Goal: Information Seeking & Learning: Learn about a topic

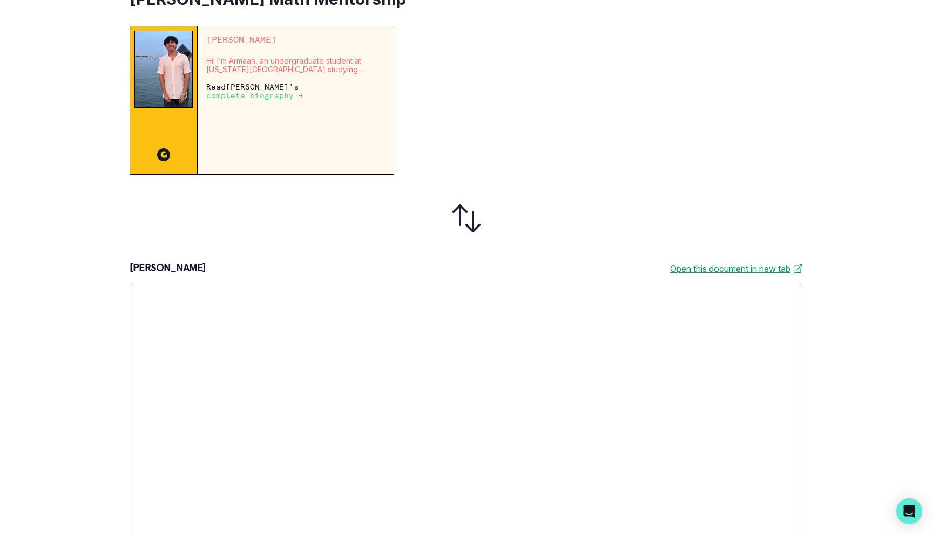
scroll to position [89, 0]
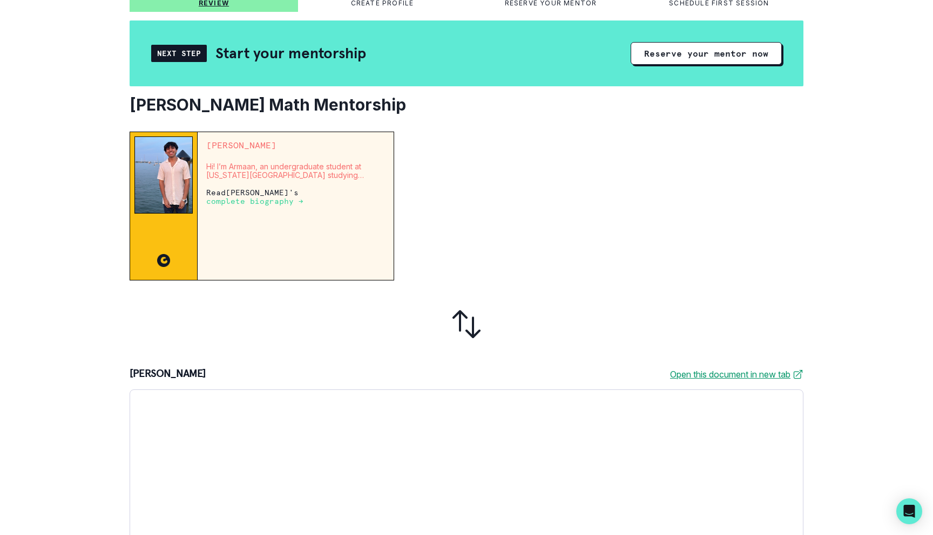
click at [268, 205] on p "complete biography →" at bounding box center [254, 201] width 97 height 9
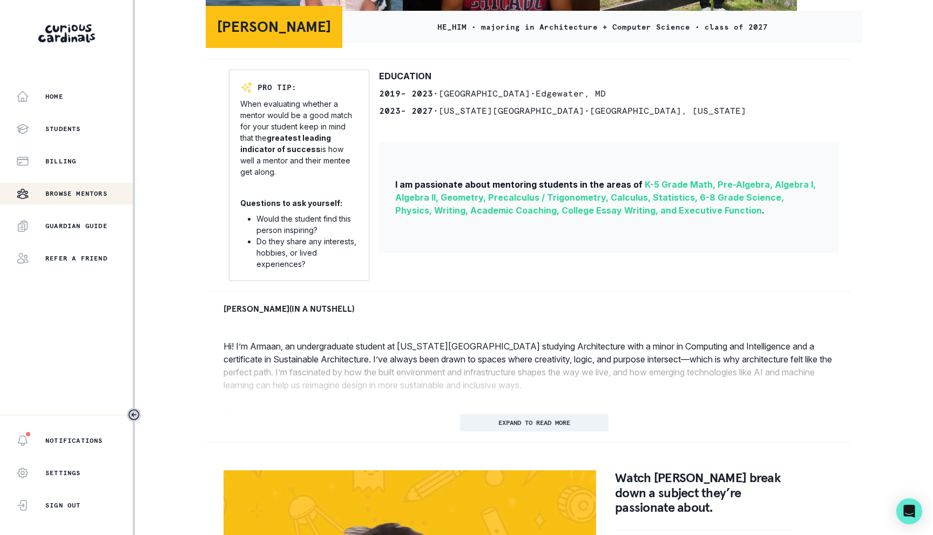
scroll to position [241, 0]
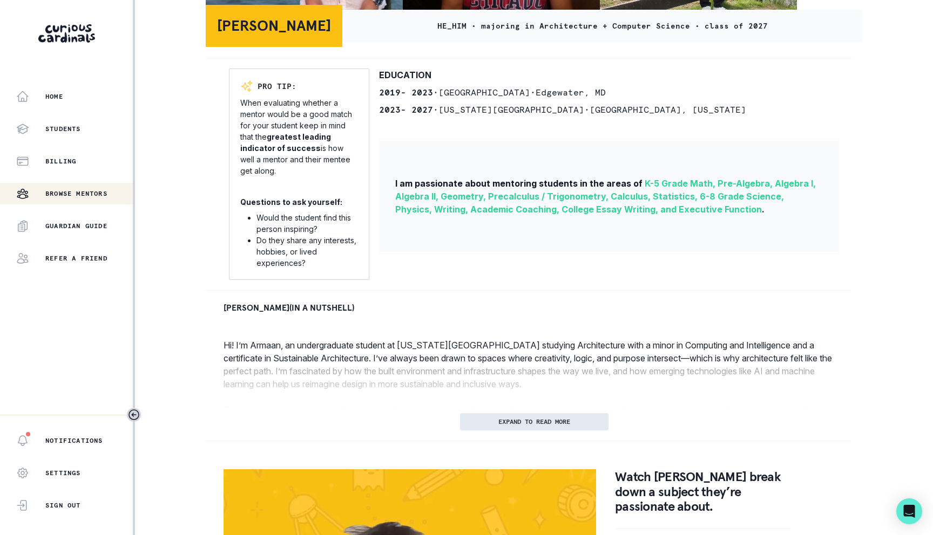
click at [476, 423] on button "EXPAND TO READ MORE" at bounding box center [534, 421] width 148 height 17
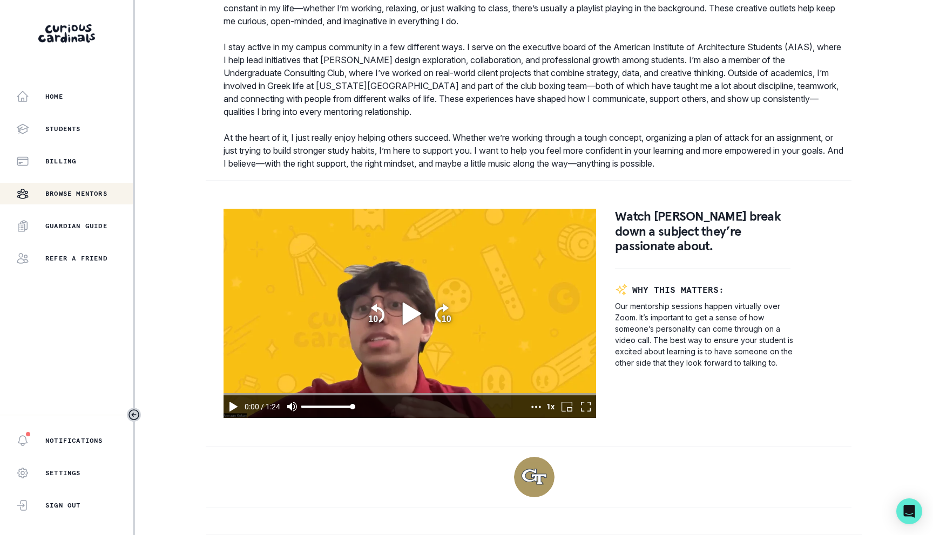
scroll to position [779, 0]
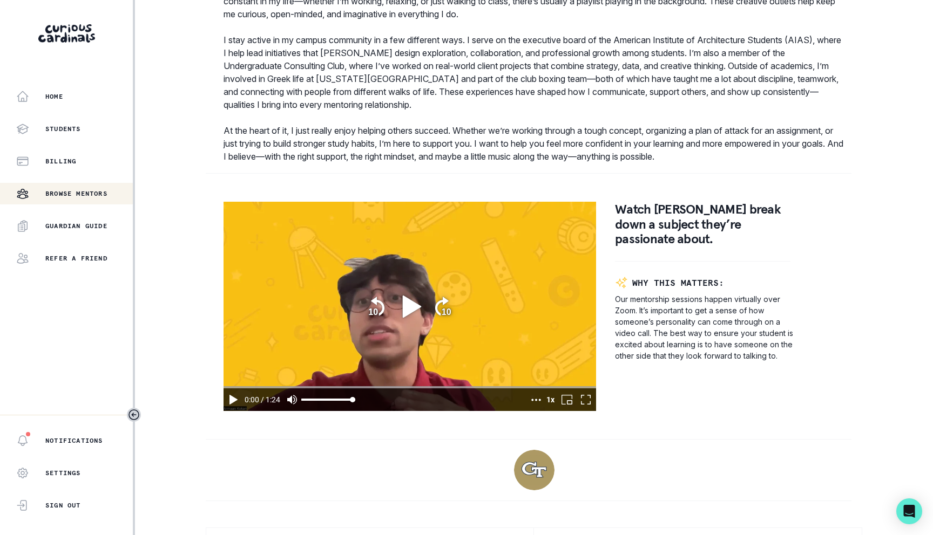
click at [232, 399] on icon "play" at bounding box center [233, 400] width 8 height 10
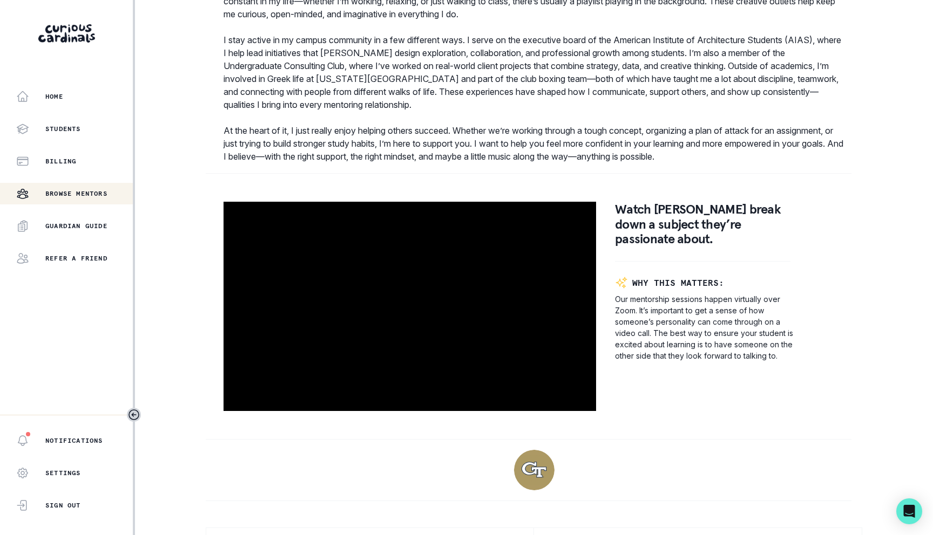
click at [291, 110] on p "I stay active in my campus community in a few different ways. I serve on the ex…" at bounding box center [533, 72] width 621 height 78
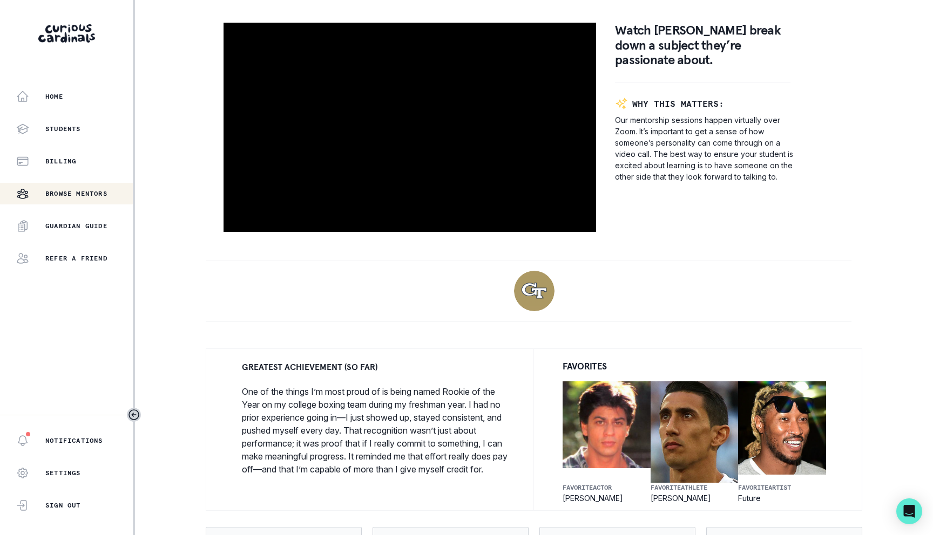
scroll to position [989, 0]
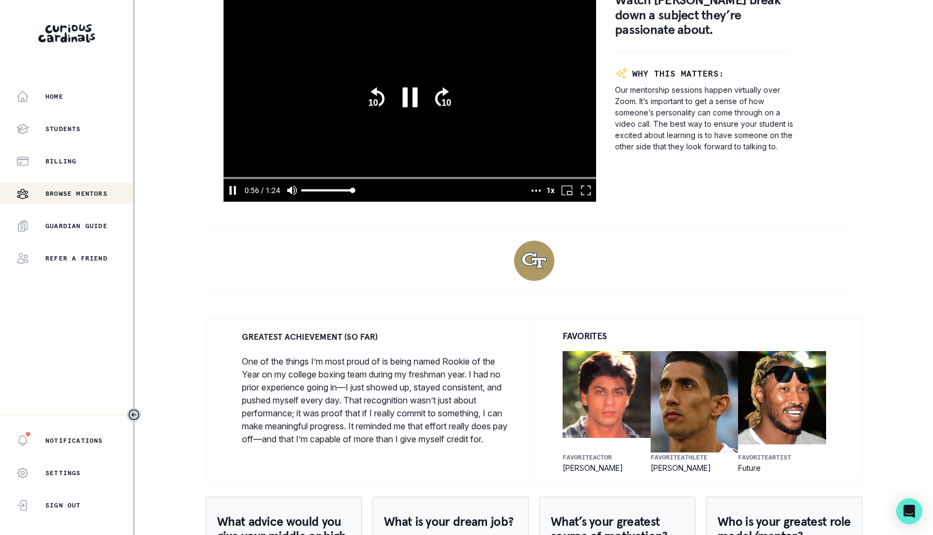
click at [235, 194] on icon "pause" at bounding box center [232, 190] width 6 height 9
type input "56.44869"
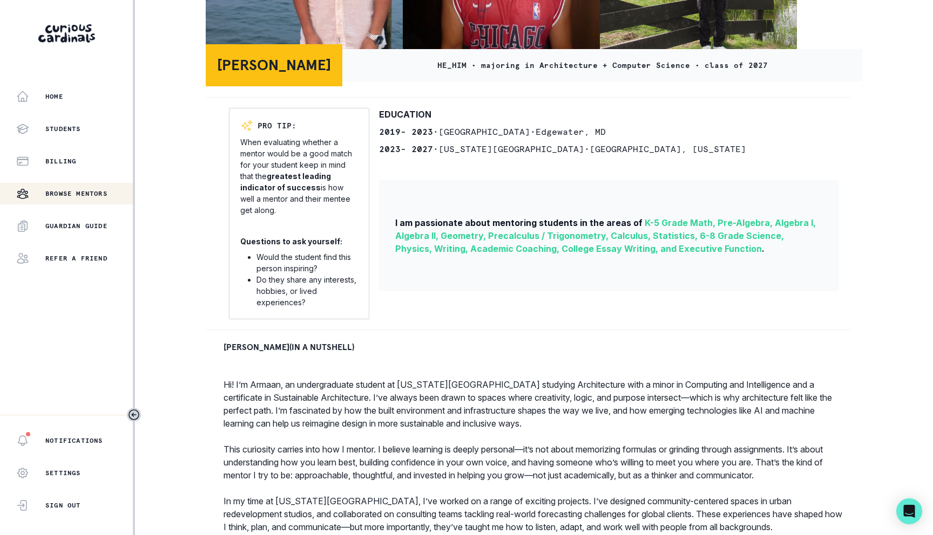
scroll to position [0, 0]
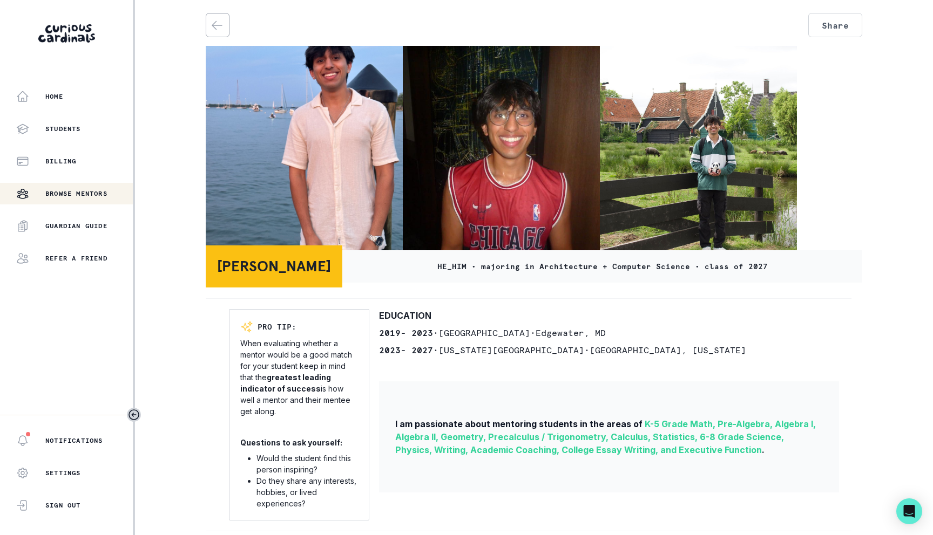
click at [215, 19] on icon "back" at bounding box center [217, 25] width 13 height 13
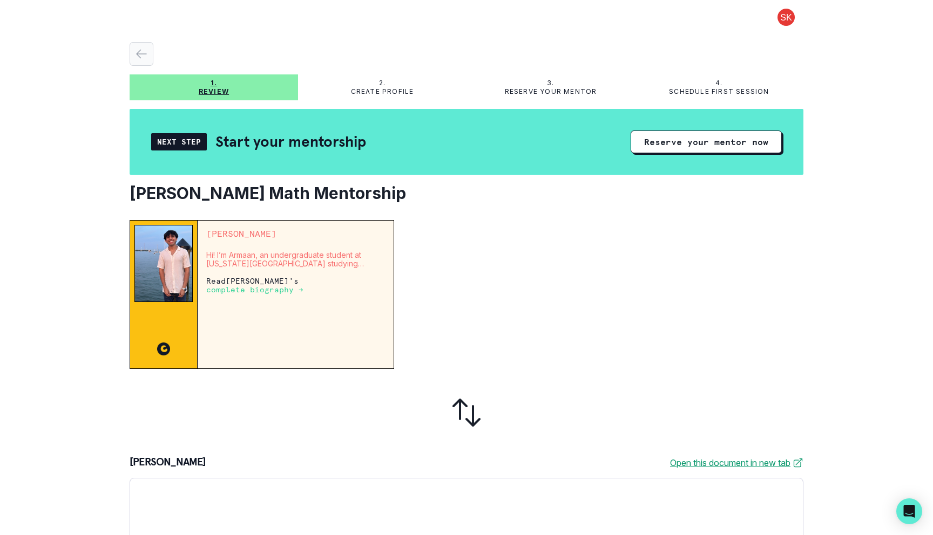
click at [139, 46] on button "button" at bounding box center [142, 54] width 24 height 24
